Goal: Register for event/course

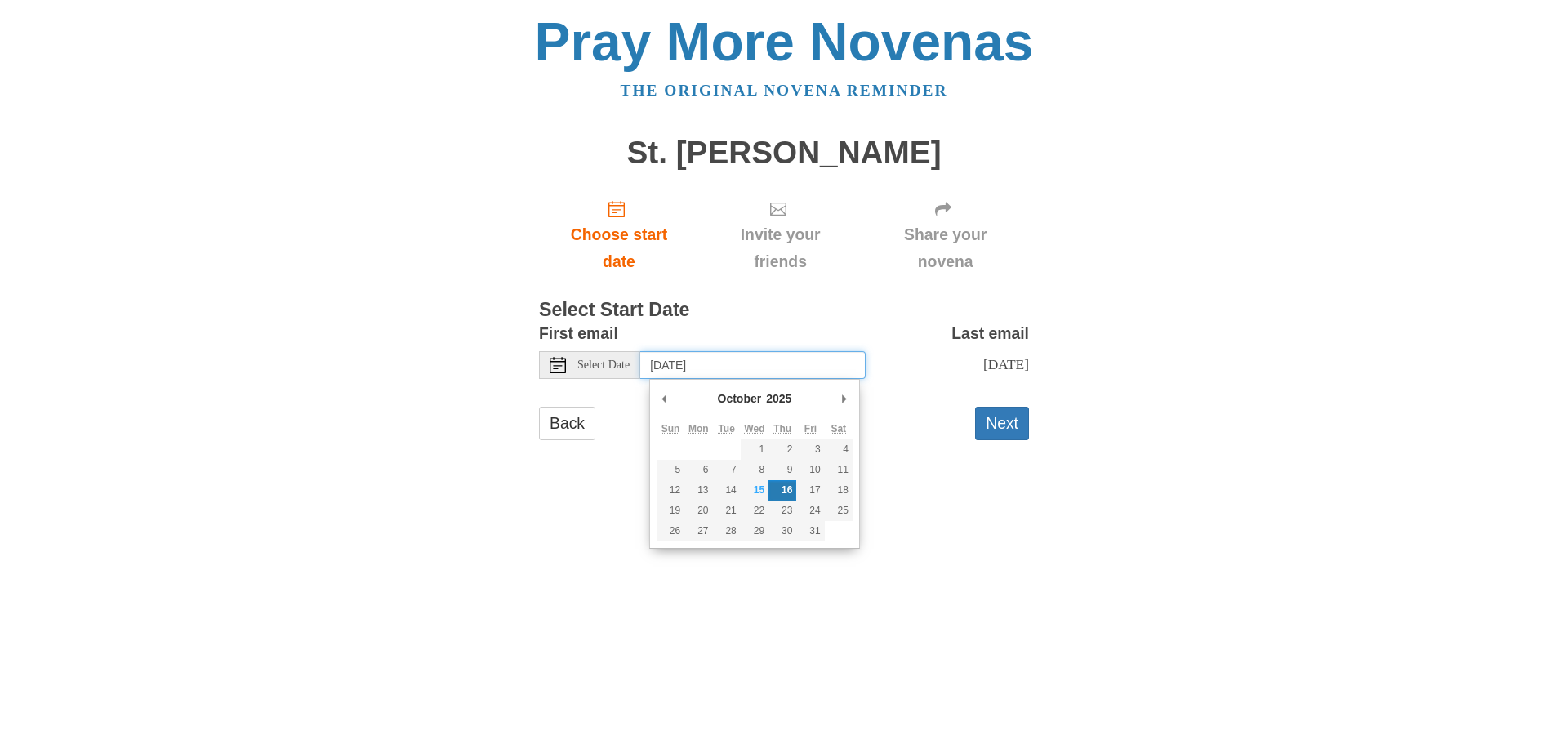
click at [719, 362] on input "Thursday, October 16th" at bounding box center [753, 365] width 226 height 28
type input "Sunday, October 19th"
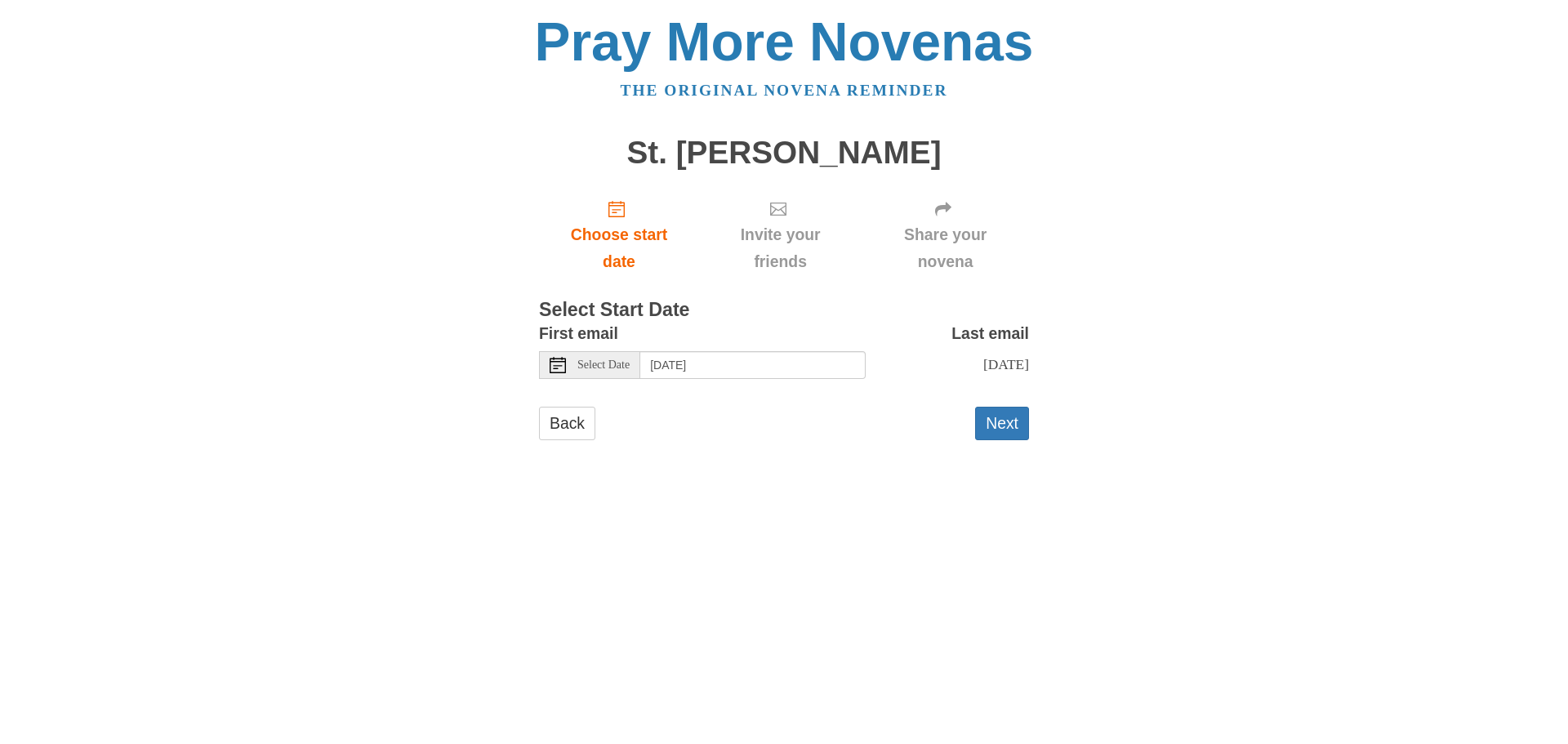
drag, startPoint x: 1000, startPoint y: 416, endPoint x: 1028, endPoint y: 685, distance: 270.5
click at [1028, 487] on html "Pray More Novenas The original novena reminder St. Jude Novena Choose start dat…" at bounding box center [784, 243] width 1568 height 487
click at [1000, 426] on button "Next" at bounding box center [1002, 423] width 54 height 34
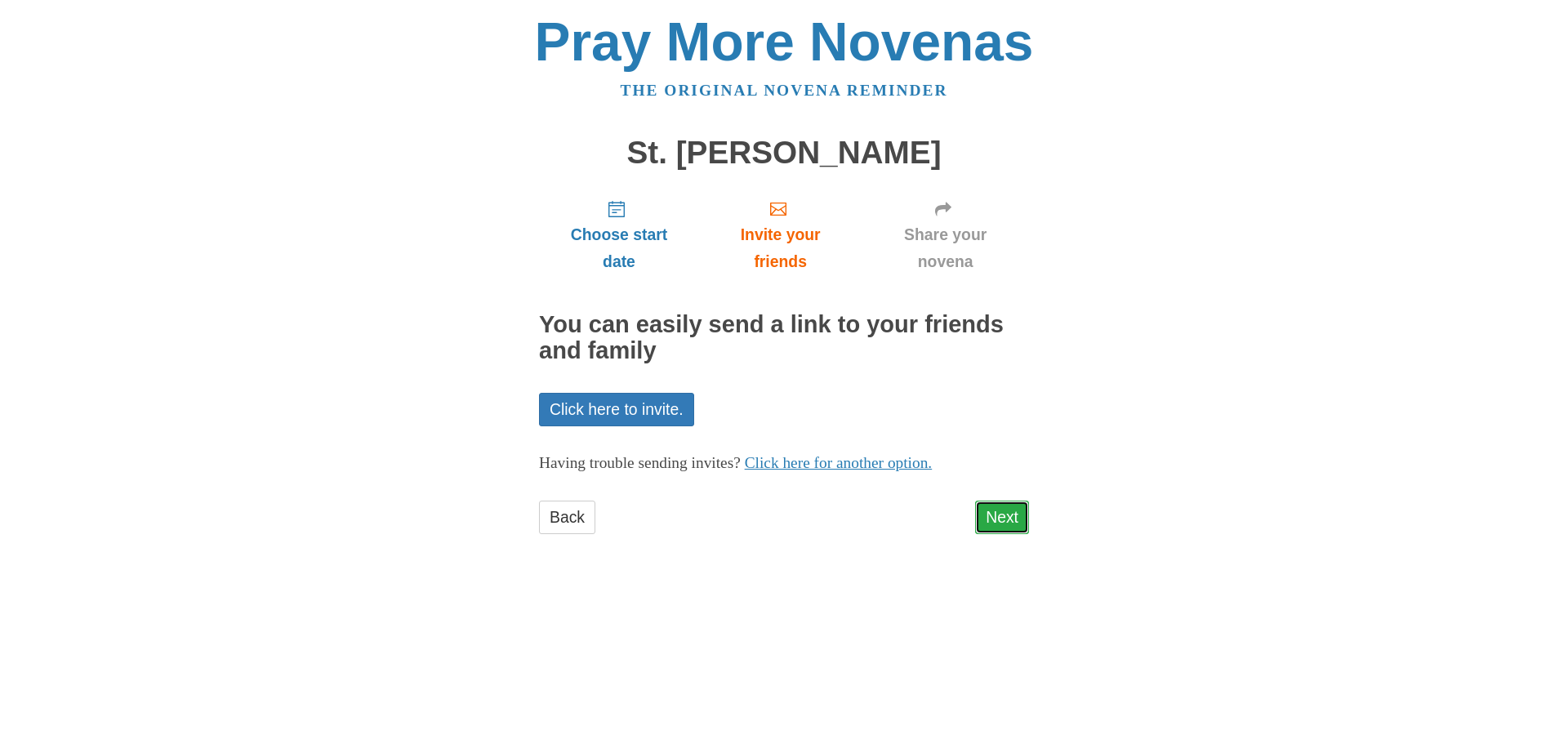
click at [1001, 514] on link "Next" at bounding box center [1002, 517] width 54 height 34
